Goal: Browse casually

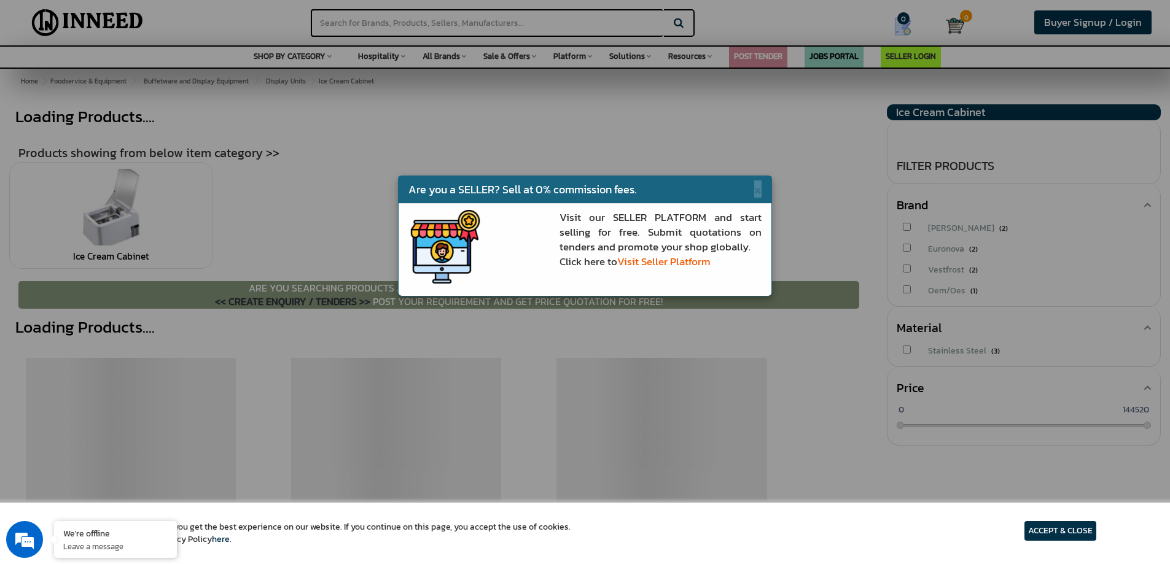
drag, startPoint x: 625, startPoint y: 183, endPoint x: 656, endPoint y: 225, distance: 51.8
click at [656, 225] on div "× Are you a SELLER? Sell at 0% commission fees. Visit our SELLER PLATFORM and s…" at bounding box center [585, 236] width 375 height 121
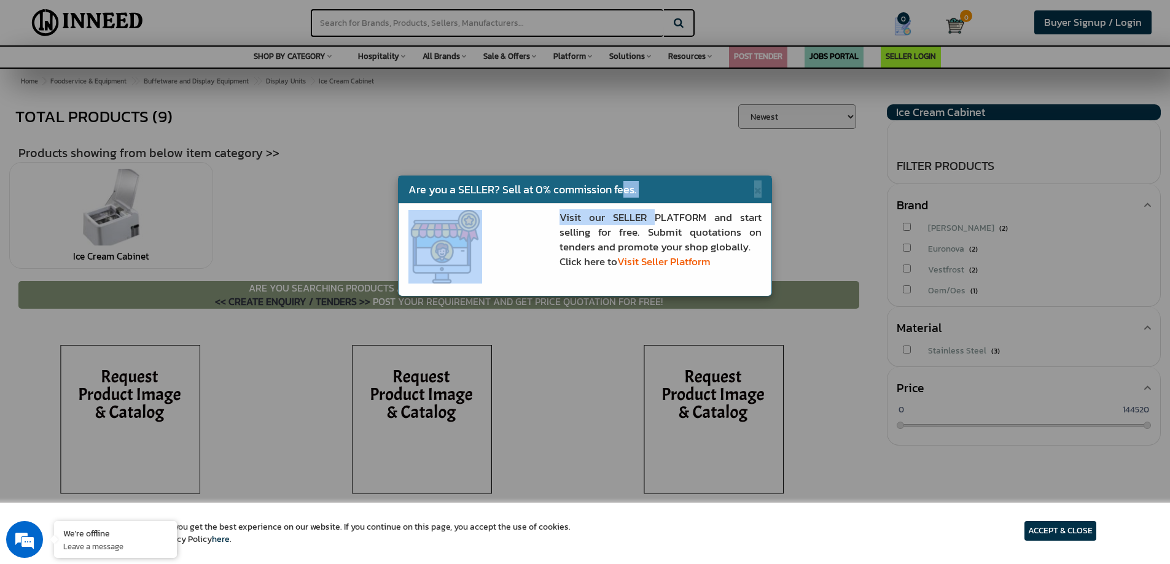
click at [117, 228] on div "× Are you a SELLER? Sell at 0% commission fees. Visit our SELLER PLATFORM and s…" at bounding box center [585, 282] width 1170 height 564
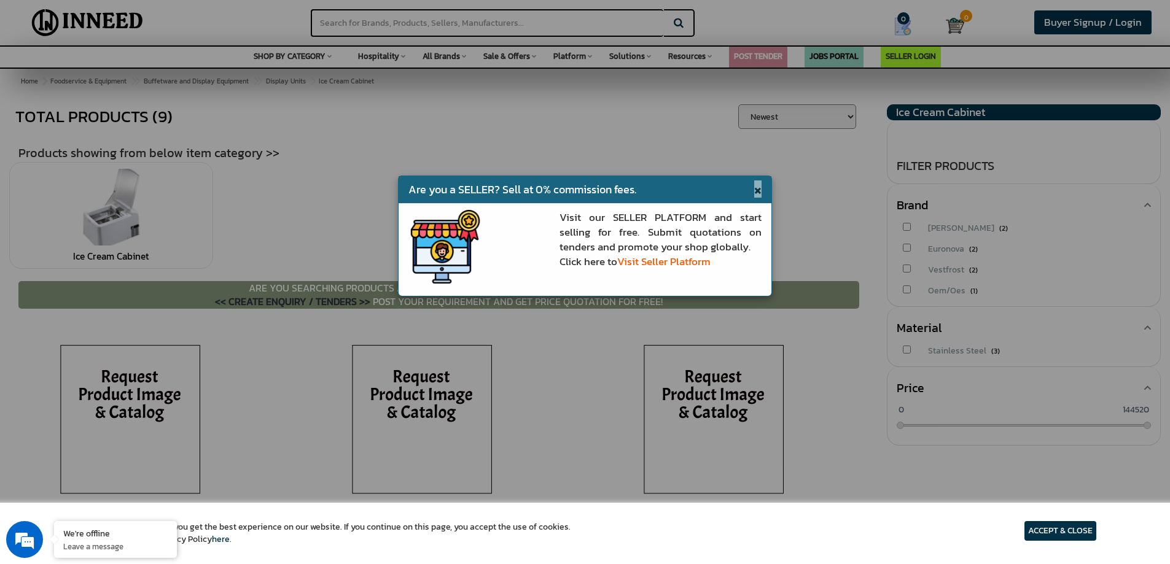
click at [758, 190] on span "×" at bounding box center [757, 189] width 7 height 17
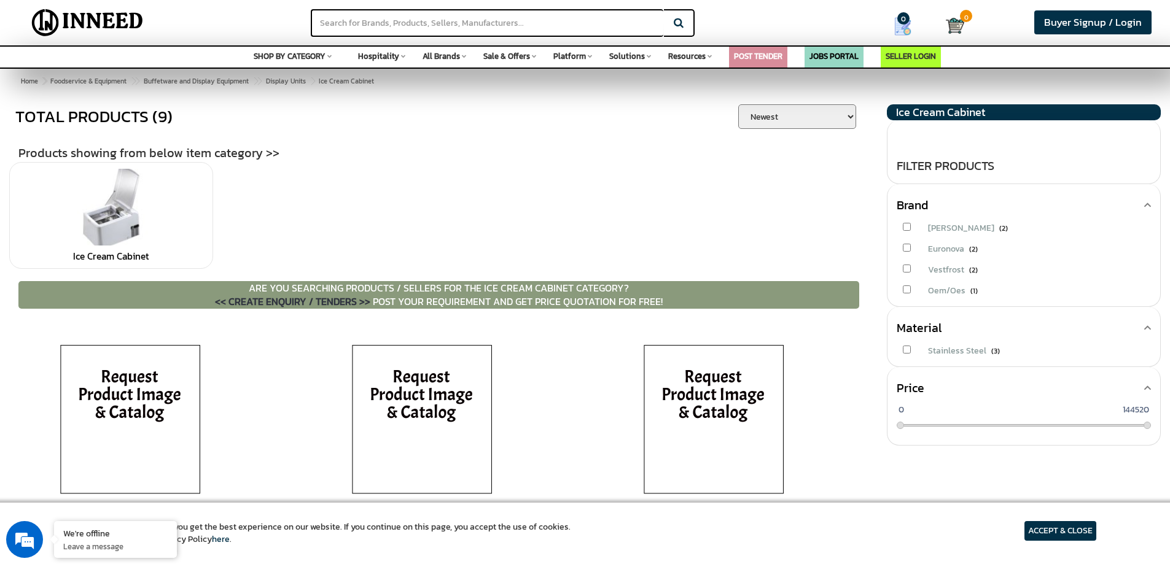
click at [0, 0] on span "×" at bounding box center [0, 0] width 0 height 0
click at [126, 234] on link at bounding box center [111, 207] width 190 height 77
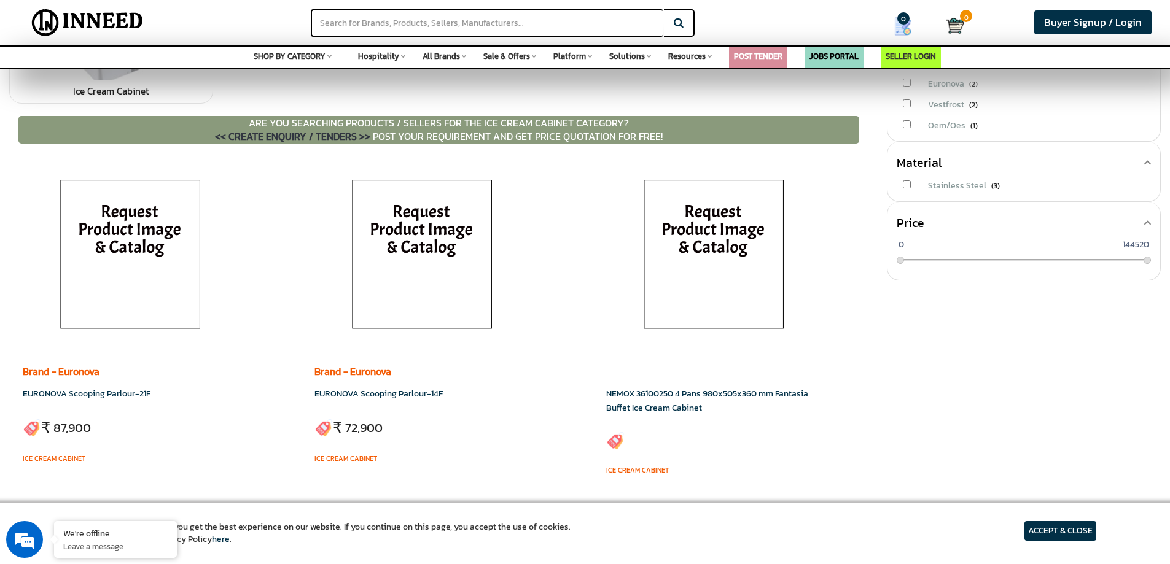
scroll to position [244, 0]
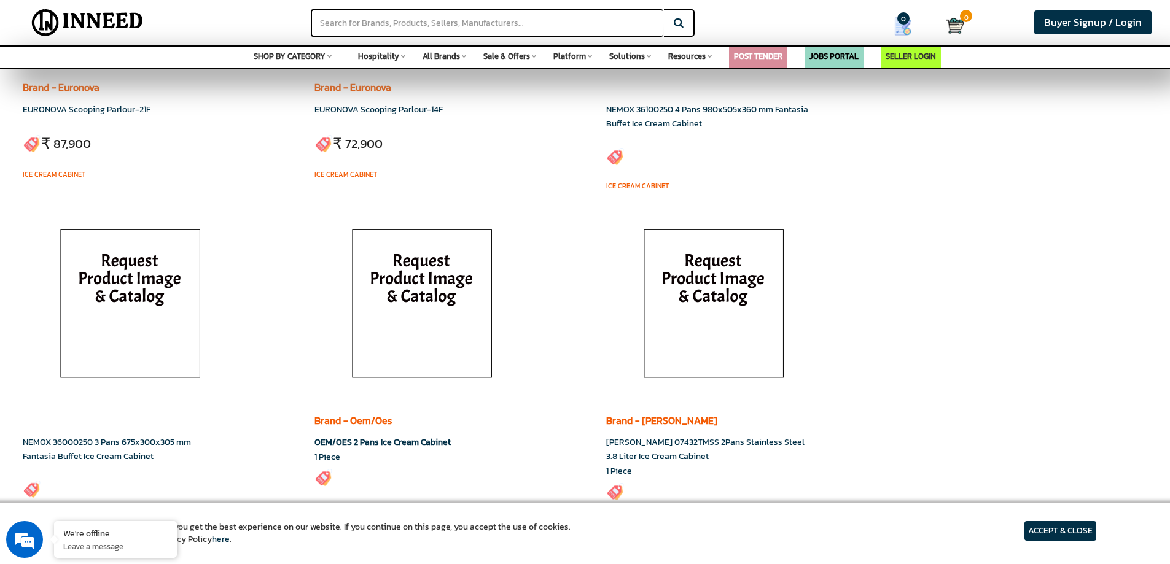
scroll to position [430, 0]
